Goal: Browse casually: Explore the website without a specific task or goal

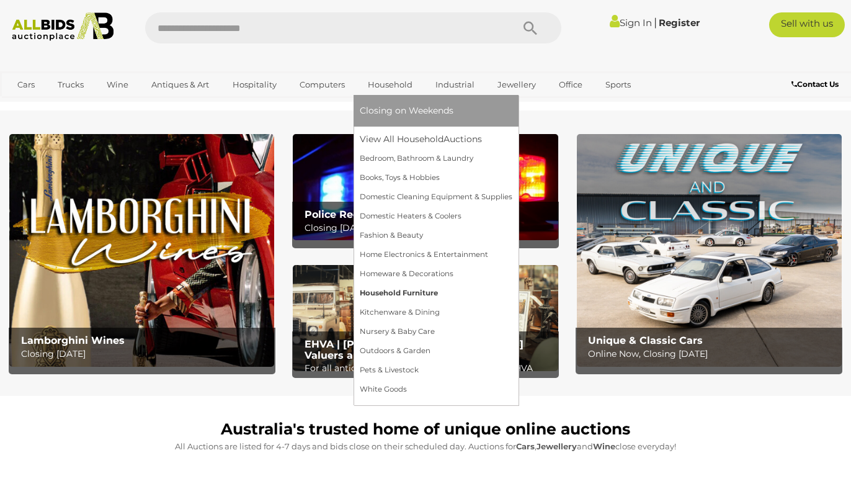
click at [408, 293] on link "Household Furniture" at bounding box center [436, 292] width 153 height 19
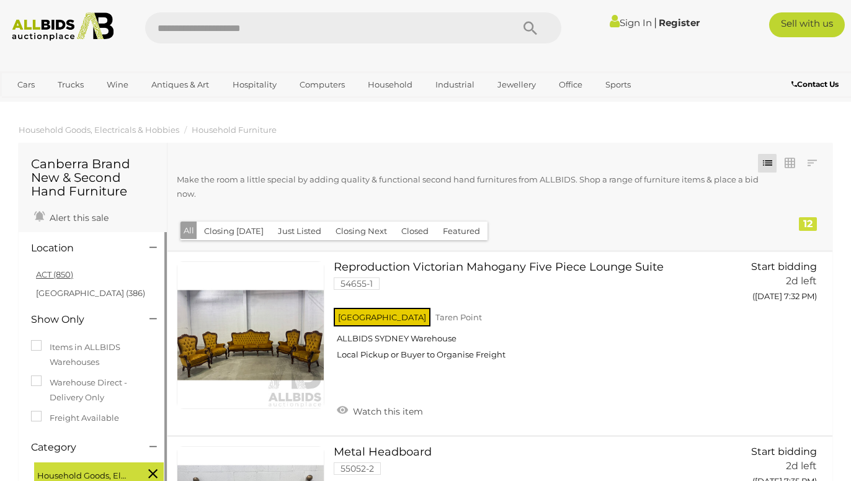
click at [55, 275] on link "ACT (850)" at bounding box center [54, 274] width 37 height 10
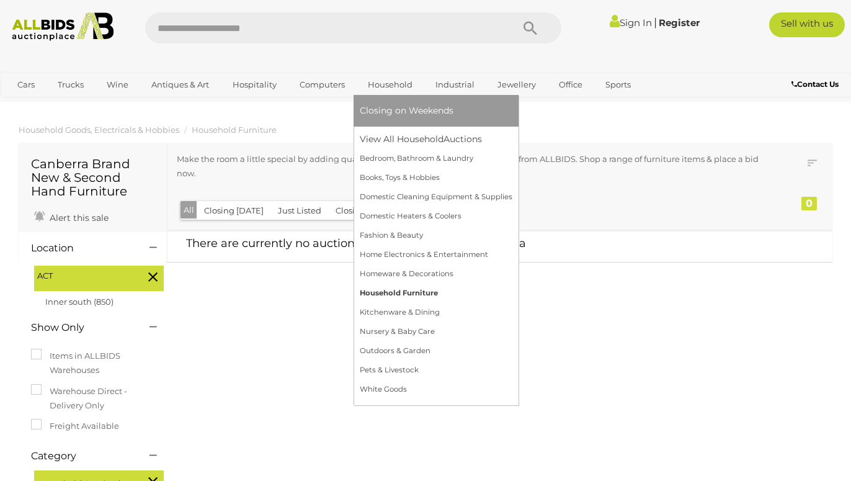
click at [404, 293] on link "Household Furniture" at bounding box center [436, 292] width 153 height 19
click at [404, 290] on link "Household Furniture" at bounding box center [436, 292] width 153 height 19
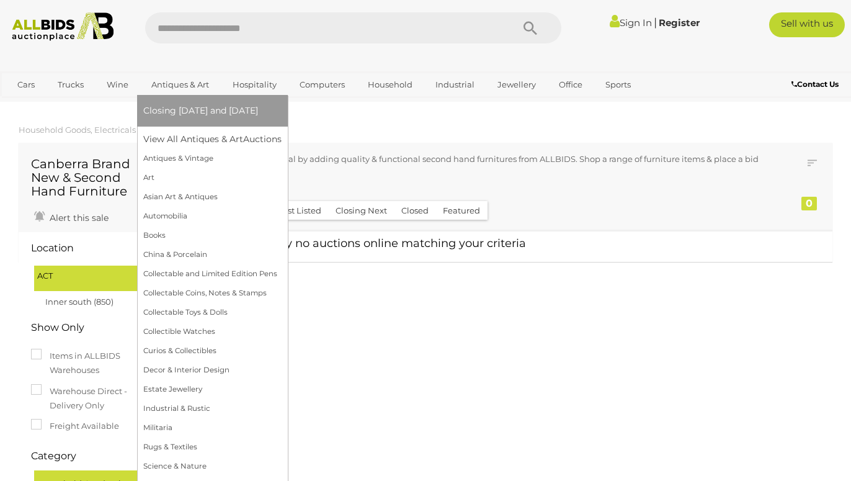
click at [192, 84] on link "Antiques & Art" at bounding box center [180, 84] width 74 height 20
click at [202, 311] on link "Collectable Toys & Dolls" at bounding box center [212, 312] width 138 height 19
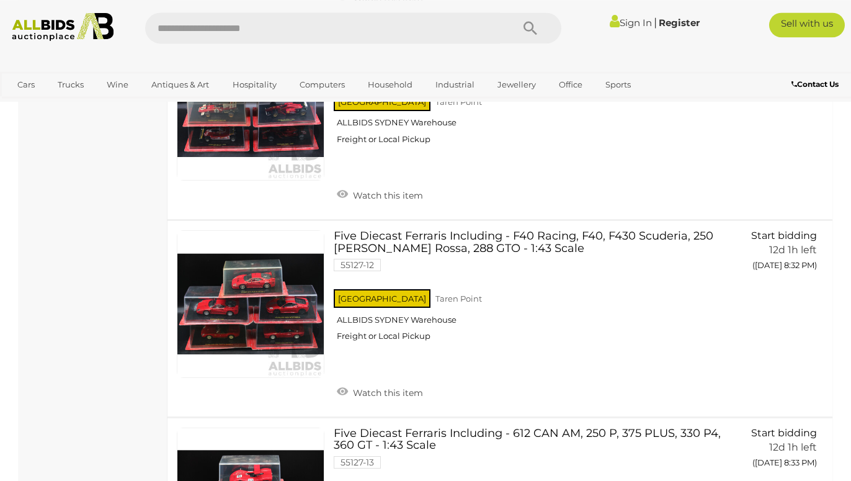
scroll to position [1455, 0]
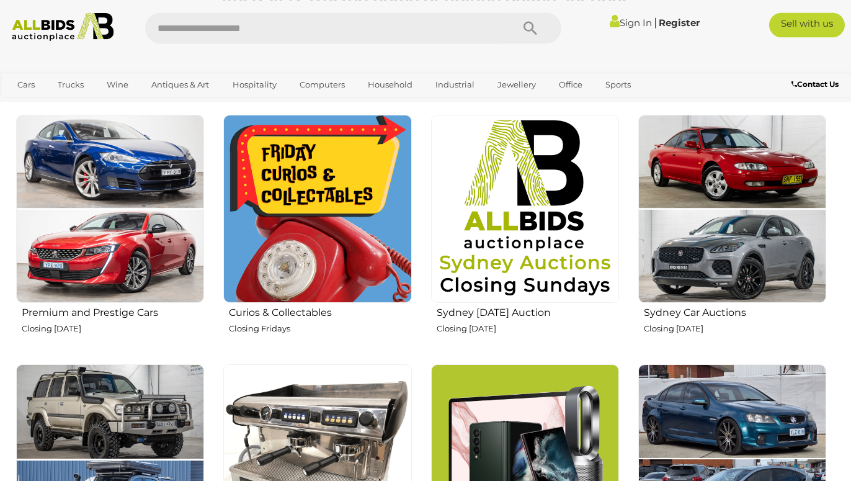
scroll to position [443, 0]
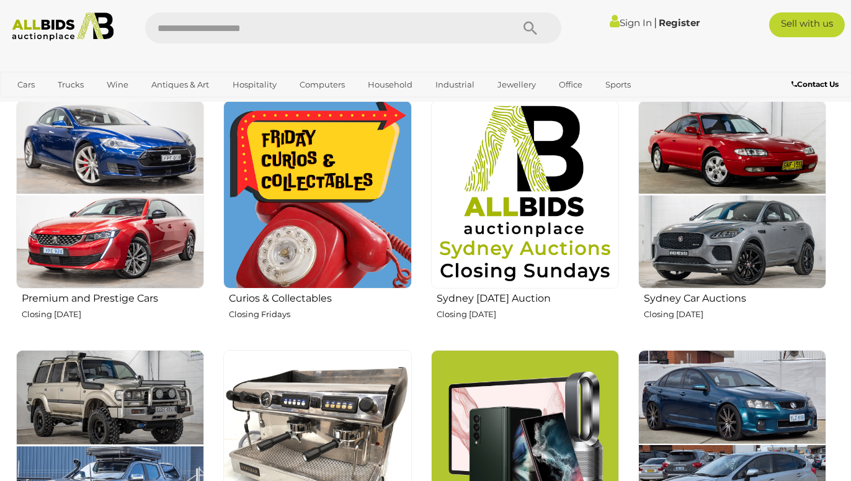
click at [333, 188] on img at bounding box center [317, 194] width 188 height 188
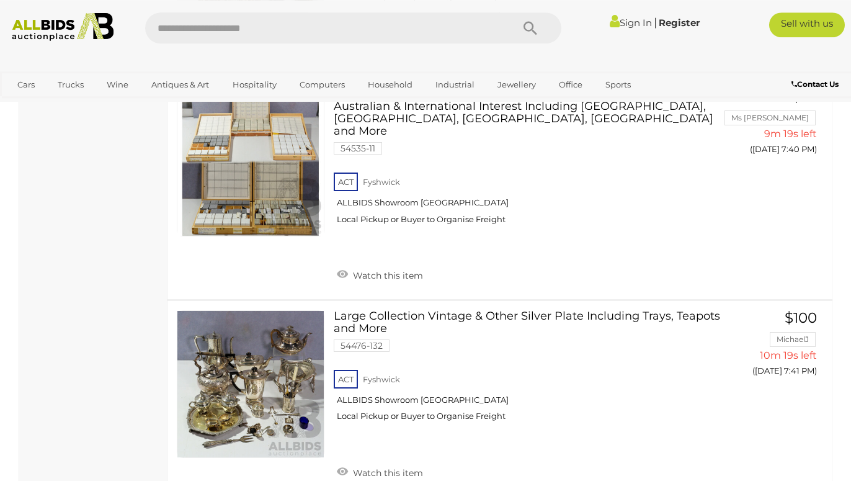
scroll to position [2278, 0]
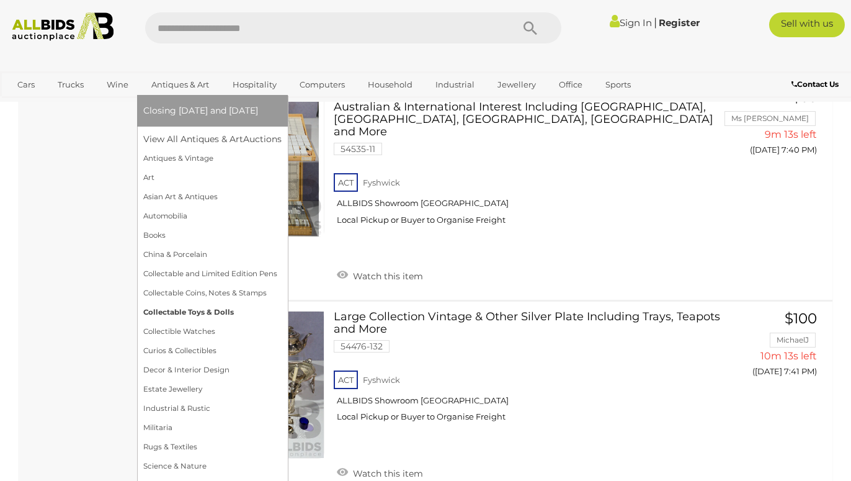
click at [202, 312] on link "Collectable Toys & Dolls" at bounding box center [212, 312] width 138 height 19
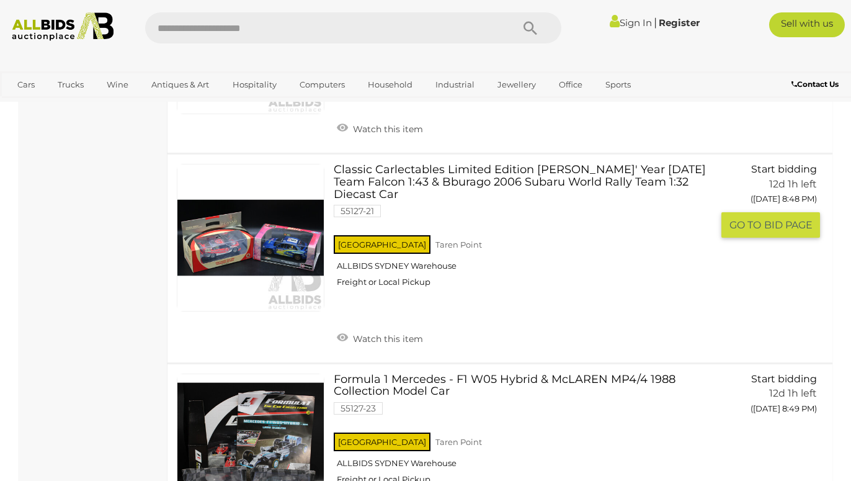
scroll to position [3416, 0]
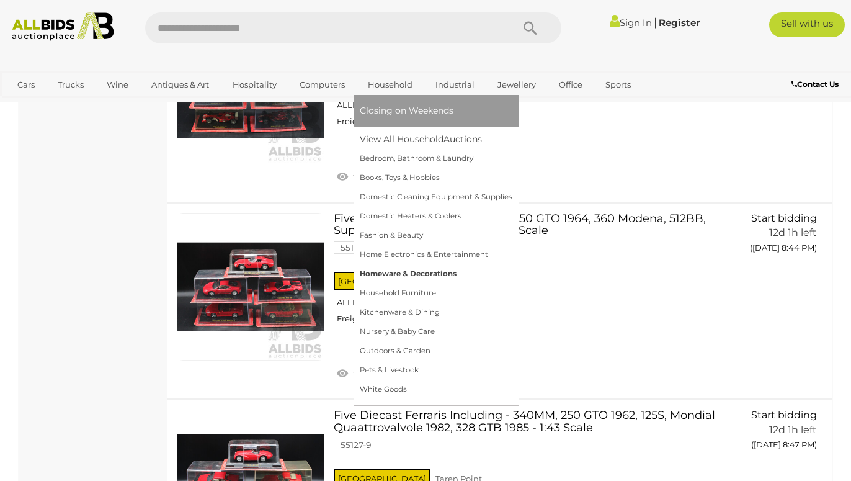
click at [399, 272] on link "Homeware & Decorations" at bounding box center [436, 273] width 153 height 19
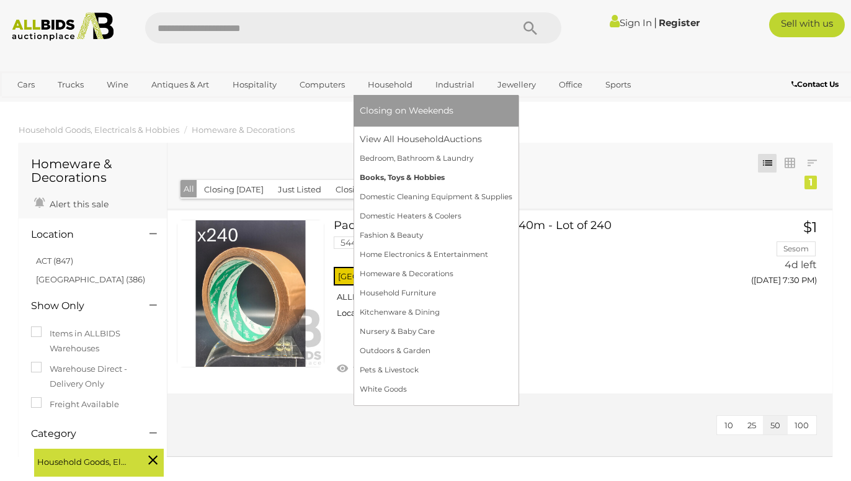
click at [376, 179] on link "Books, Toys & Hobbies" at bounding box center [436, 177] width 153 height 19
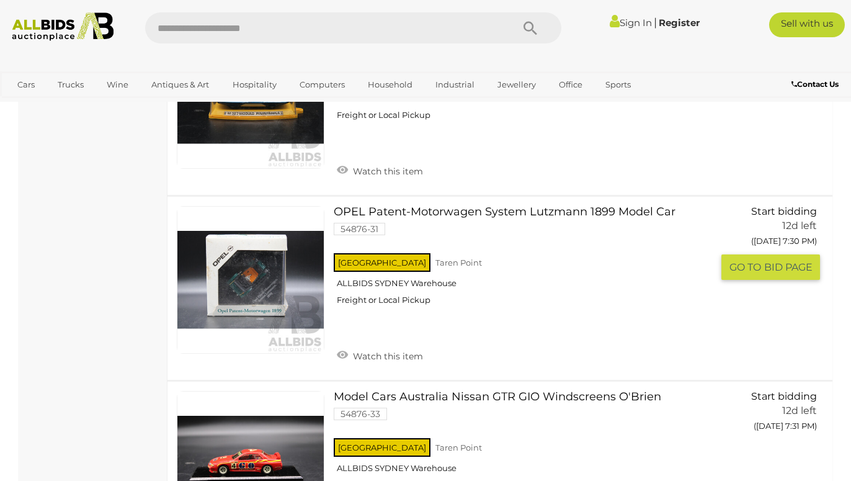
scroll to position [6959, 0]
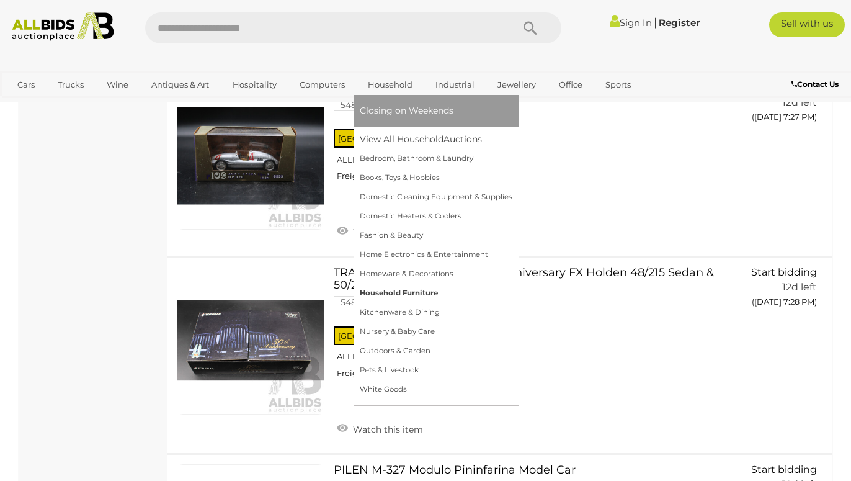
click at [406, 294] on link "Household Furniture" at bounding box center [436, 292] width 153 height 19
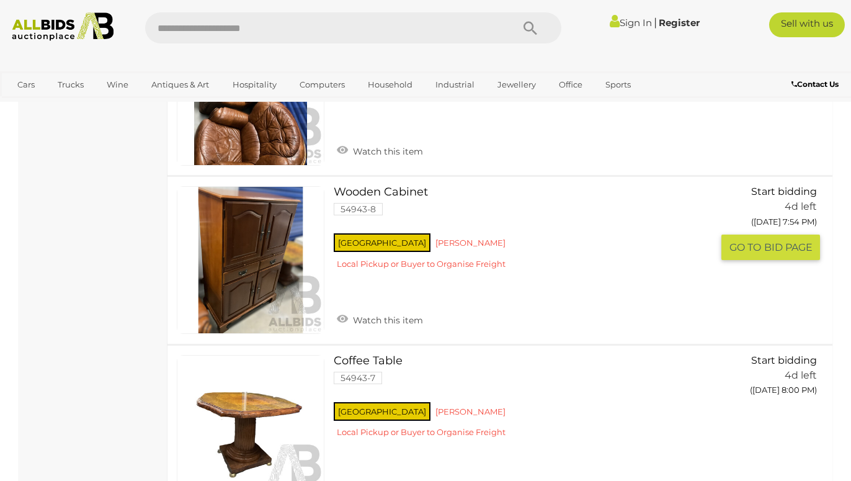
scroll to position [1139, 0]
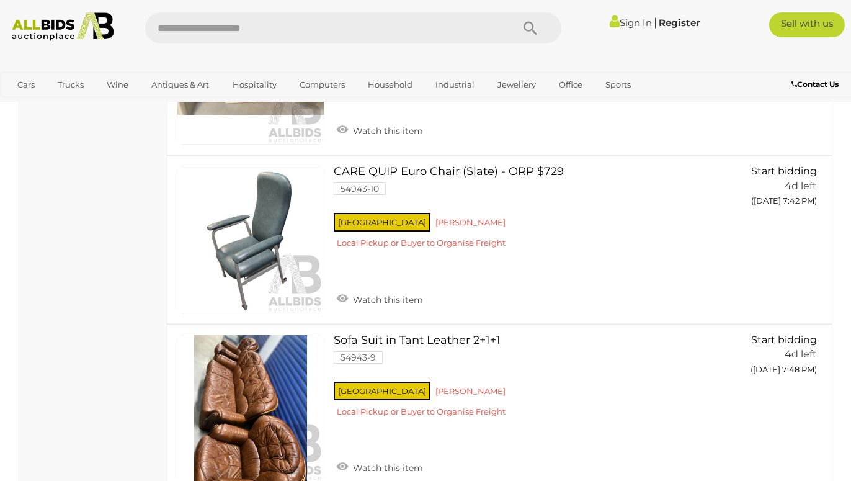
click at [259, 27] on input "text" at bounding box center [322, 27] width 355 height 31
type input "*********"
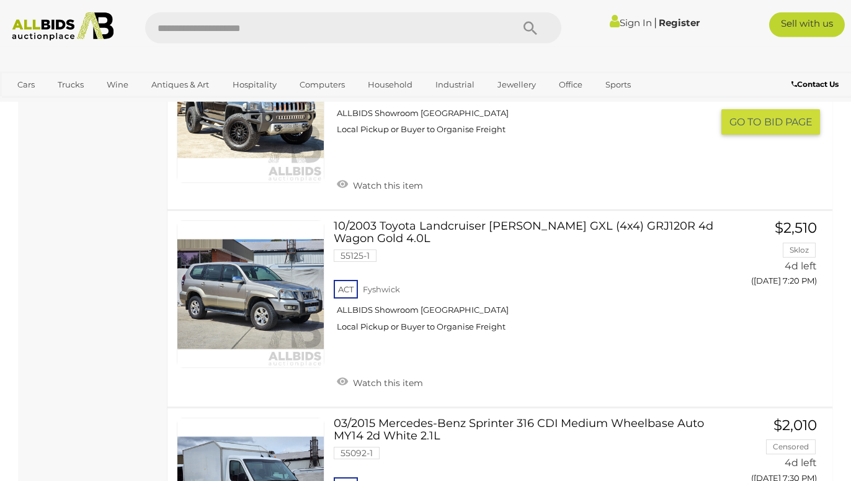
scroll to position [1265, 0]
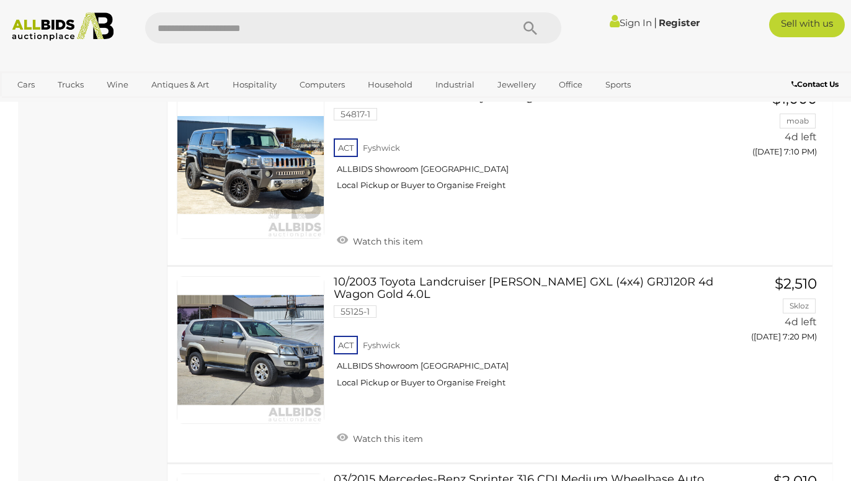
drag, startPoint x: 270, startPoint y: 14, endPoint x: 267, endPoint y: 24, distance: 10.6
click at [268, 20] on input "text" at bounding box center [322, 27] width 355 height 31
click at [266, 23] on input "text" at bounding box center [322, 27] width 355 height 31
type input "**********"
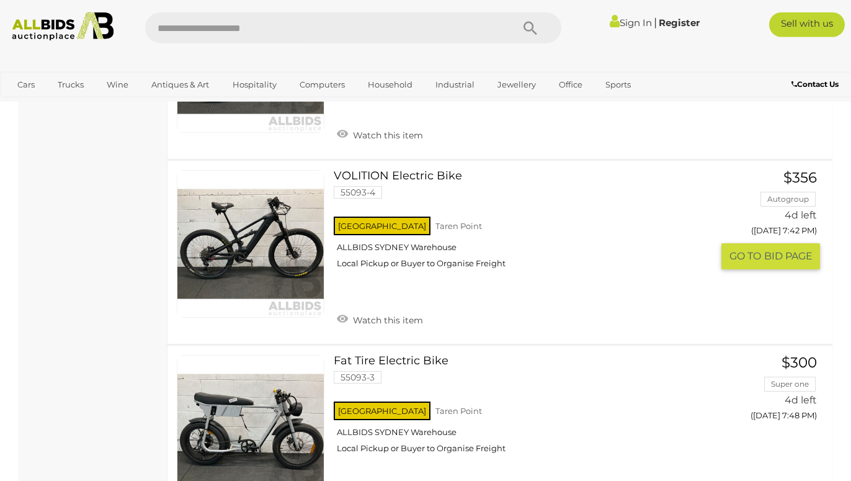
scroll to position [6453, 0]
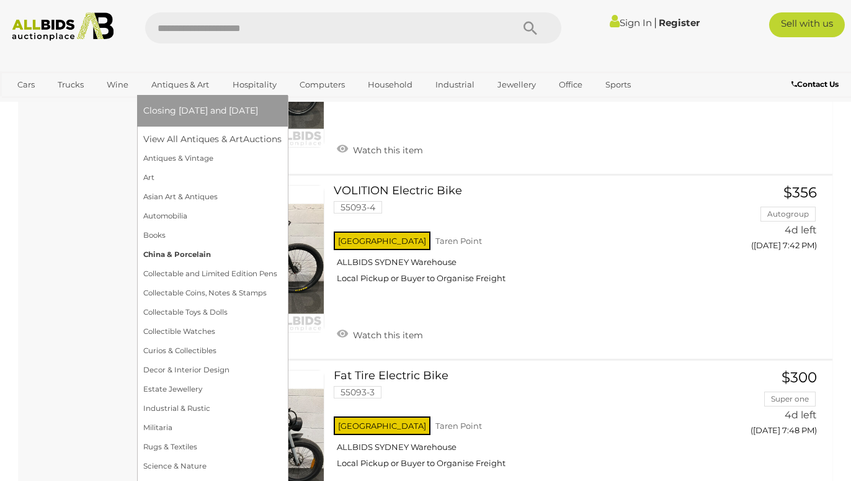
click at [154, 252] on link "China & Porcelain" at bounding box center [212, 254] width 138 height 19
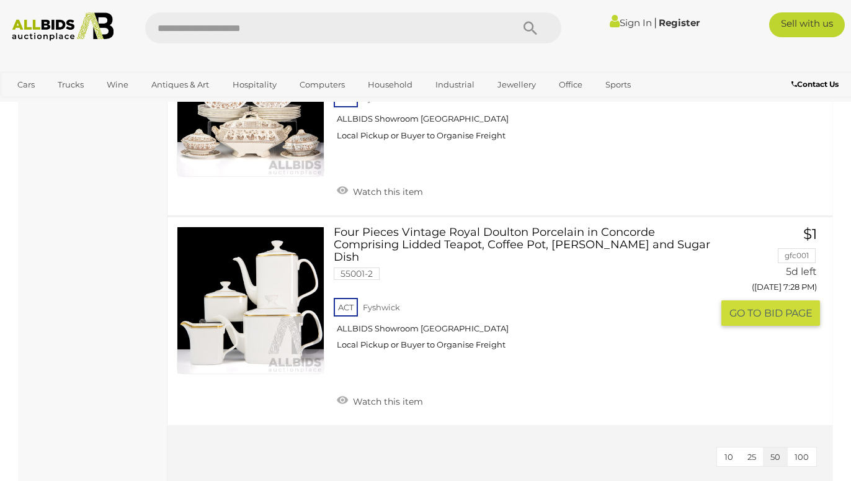
scroll to position [1961, 0]
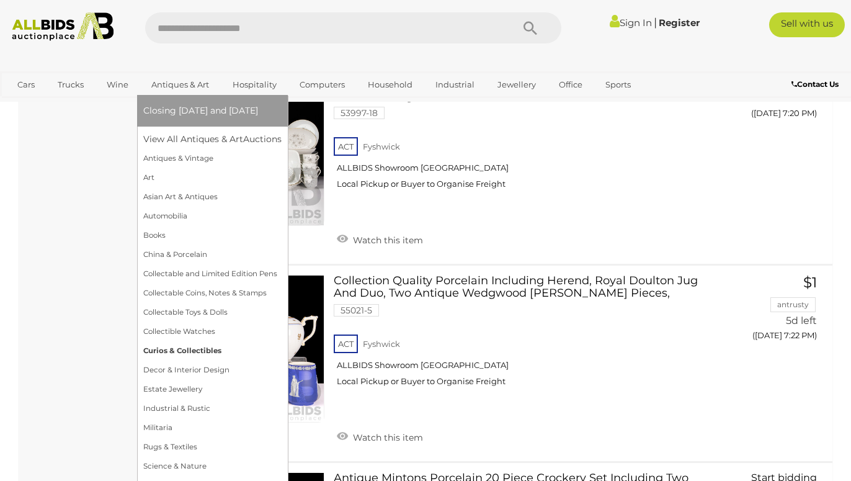
click at [169, 347] on link "Curios & Collectibles" at bounding box center [212, 350] width 138 height 19
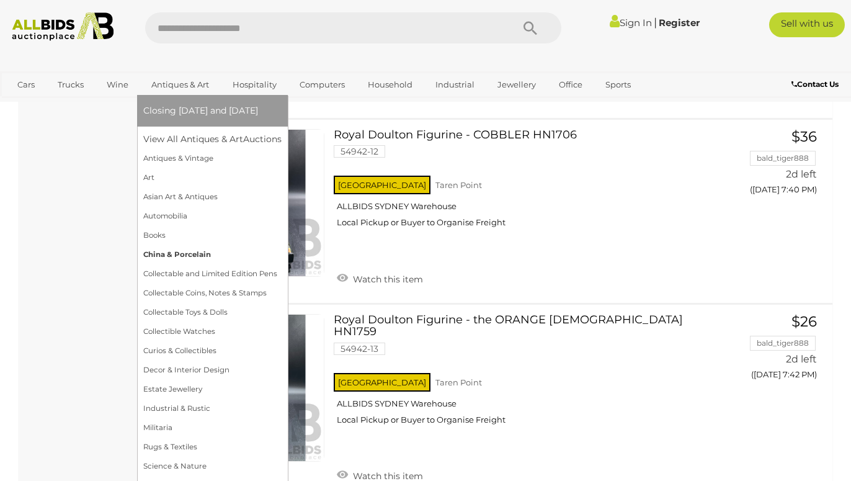
scroll to position [2214, 0]
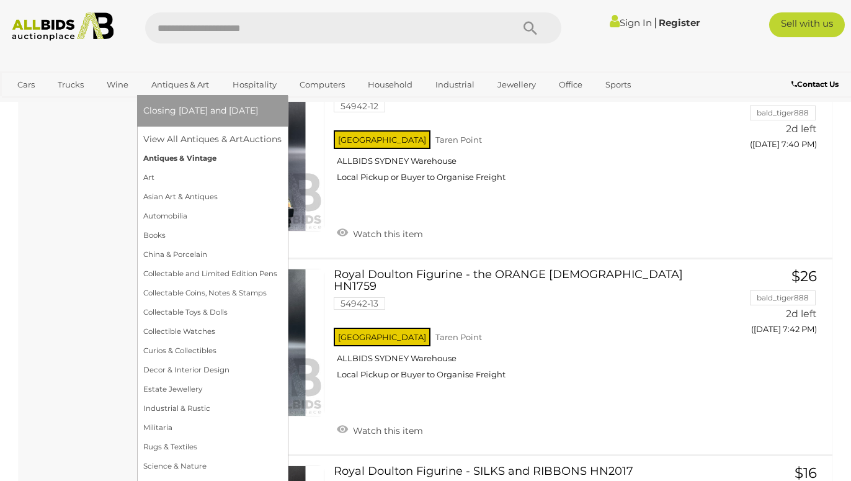
click at [176, 158] on link "Antiques & Vintage" at bounding box center [212, 158] width 138 height 19
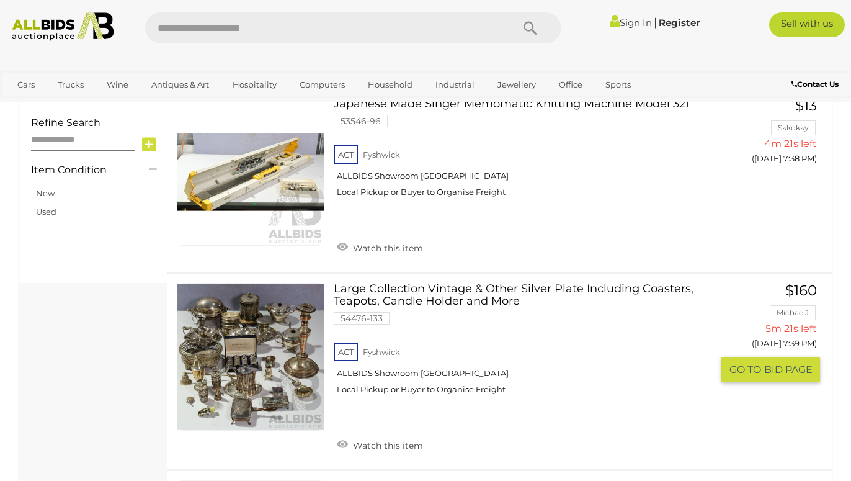
scroll to position [759, 0]
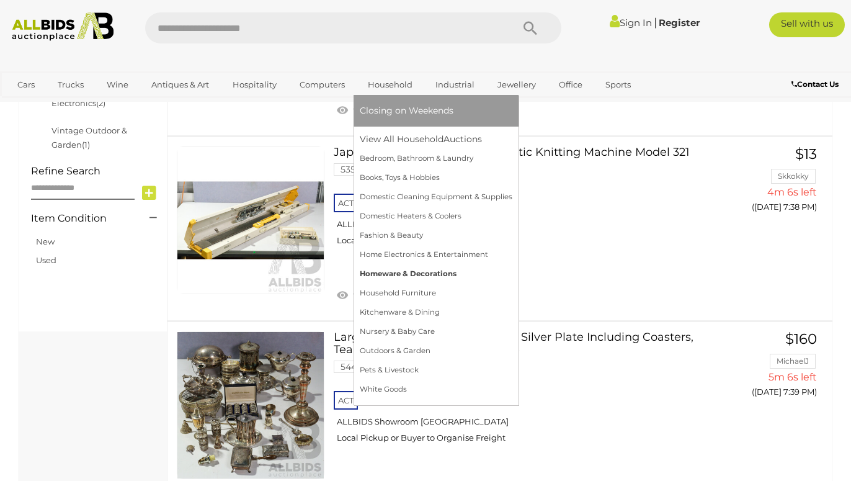
click at [408, 277] on link "Homeware & Decorations" at bounding box center [436, 273] width 153 height 19
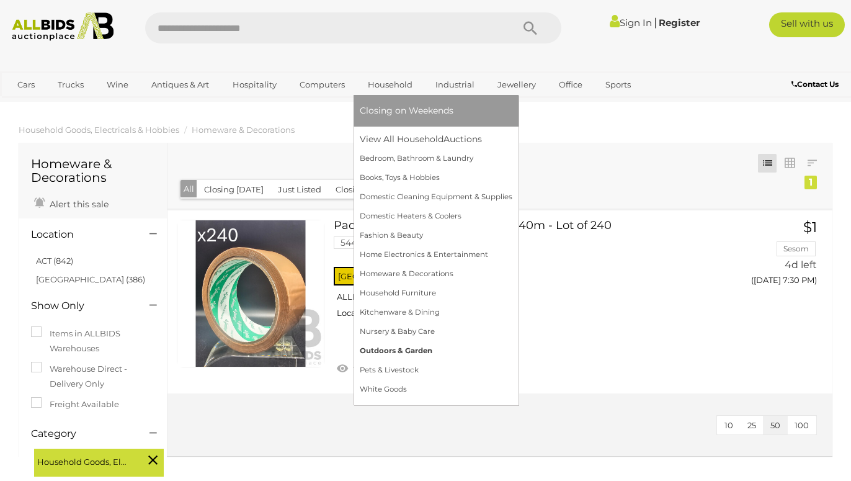
click at [404, 354] on link "Outdoors & Garden" at bounding box center [436, 350] width 153 height 19
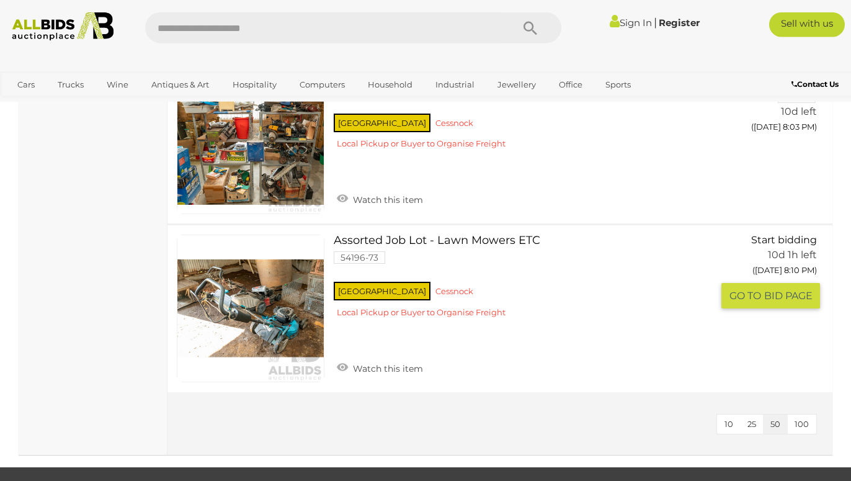
scroll to position [1265, 0]
